Goal: Task Accomplishment & Management: Use online tool/utility

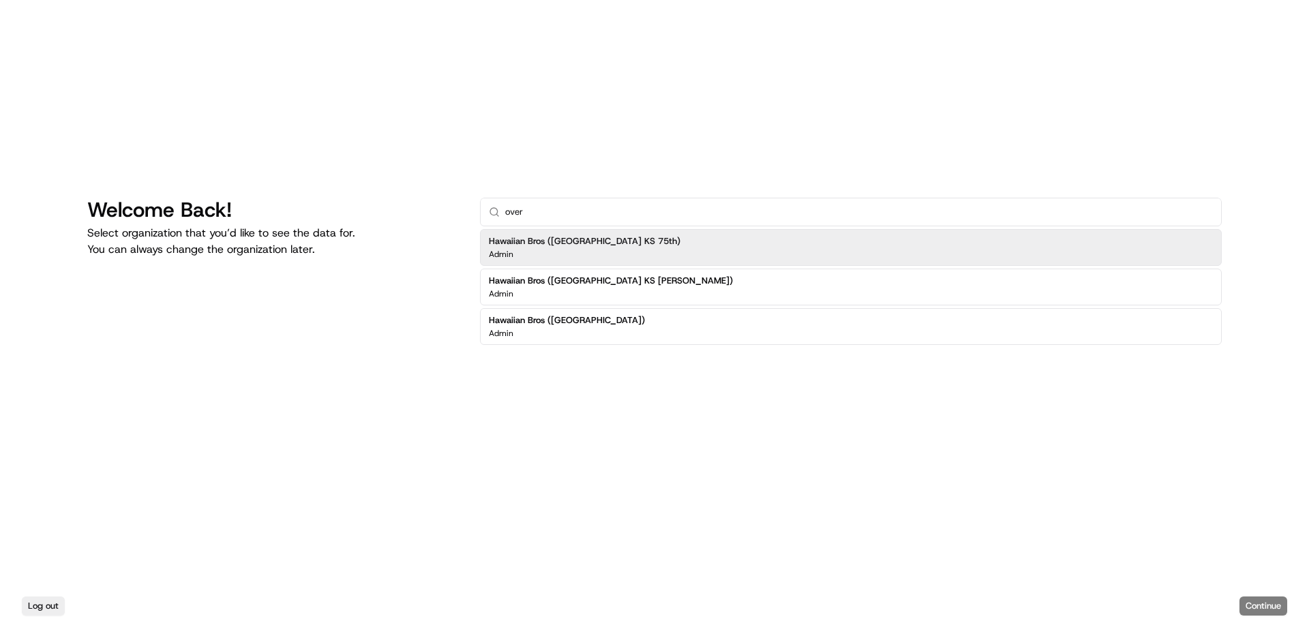
type input "over"
click at [624, 318] on h2 "Hawaiian Bros ([GEOGRAPHIC_DATA])" at bounding box center [567, 320] width 156 height 12
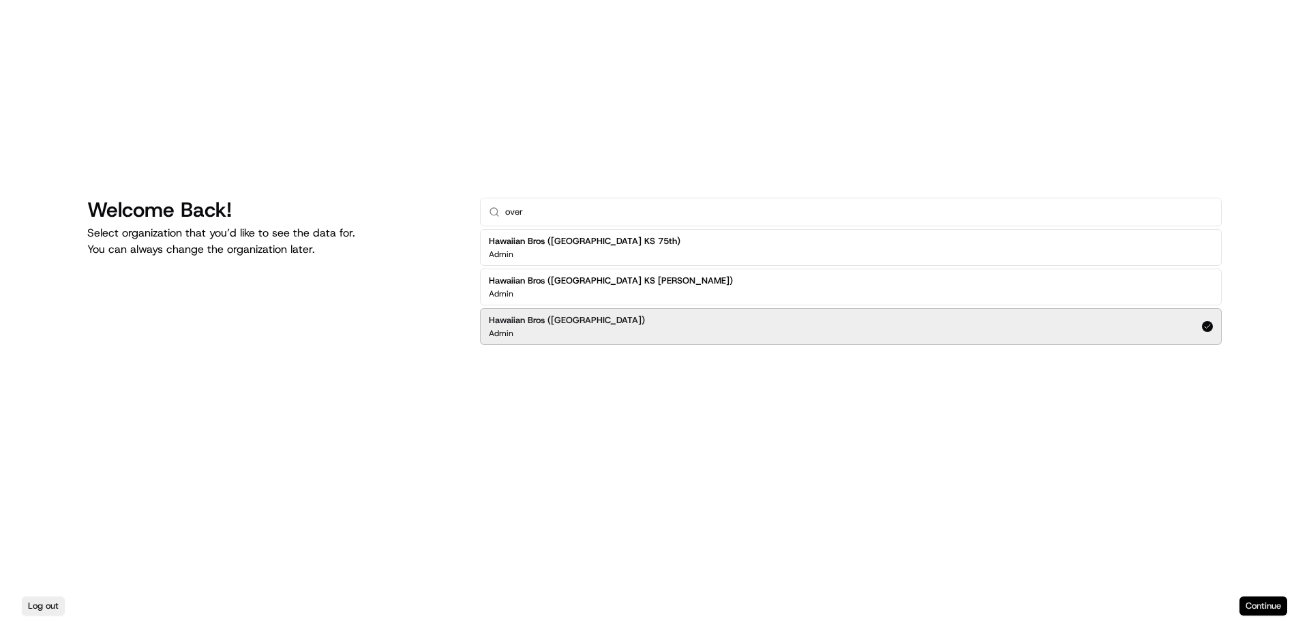
click at [1277, 607] on button "Continue" at bounding box center [1263, 605] width 48 height 19
